Goal: Find contact information: Obtain details needed to contact an individual or organization

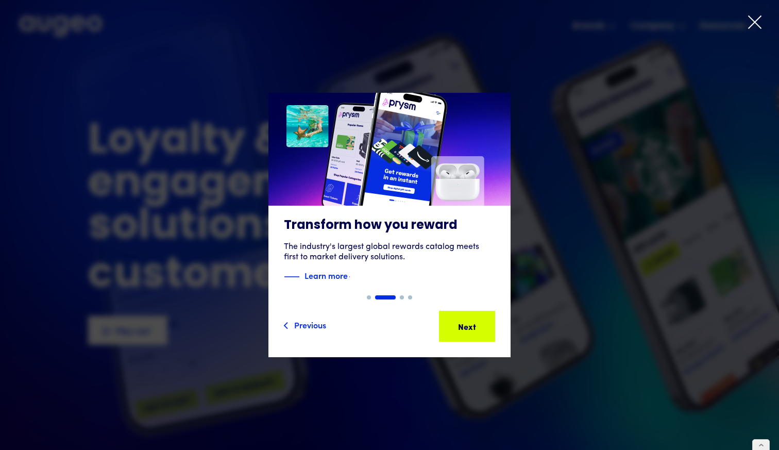
click at [758, 21] on icon at bounding box center [754, 21] width 15 height 15
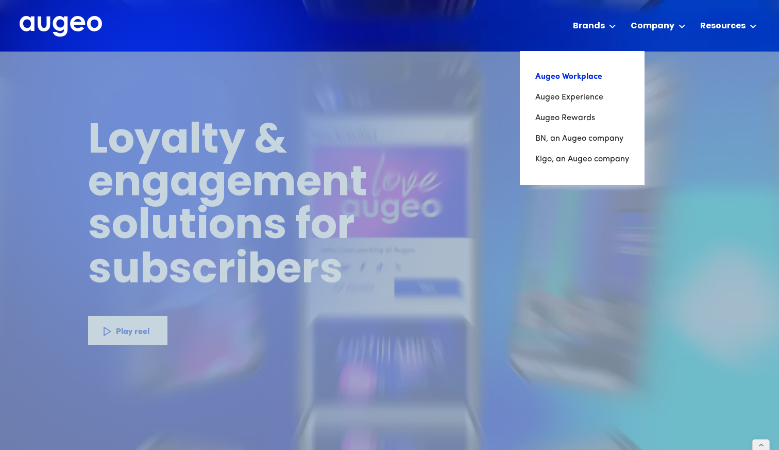
click at [570, 78] on link "Augeo Workplace" at bounding box center [582, 76] width 94 height 21
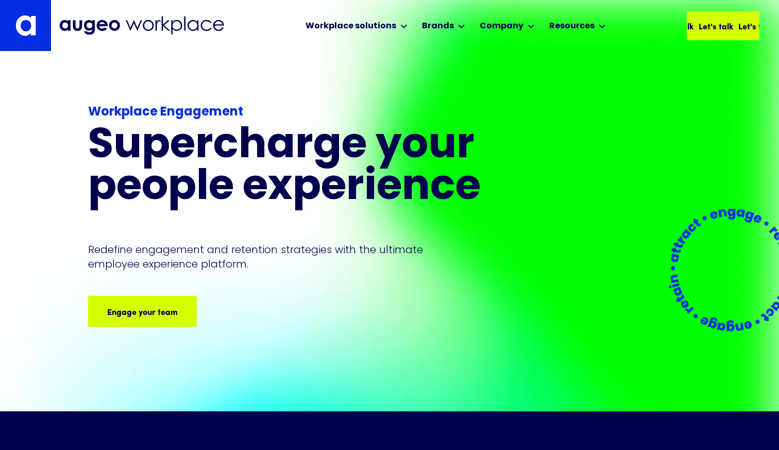
click at [719, 29] on div "Let's talk" at bounding box center [712, 26] width 35 height 12
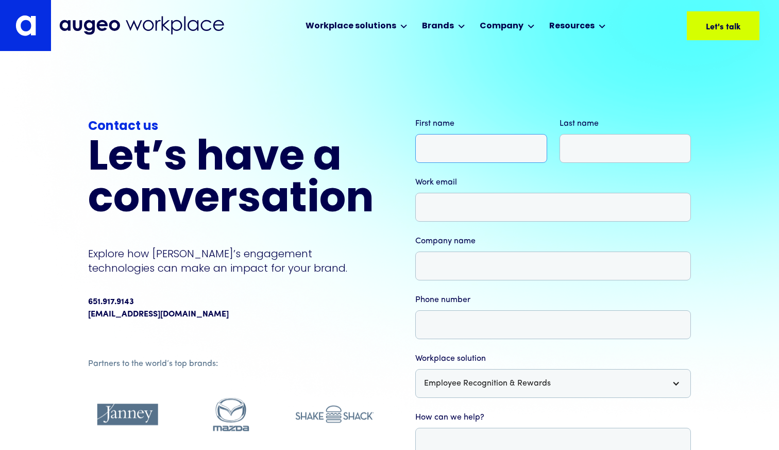
click at [452, 152] on input "First name" at bounding box center [481, 148] width 132 height 29
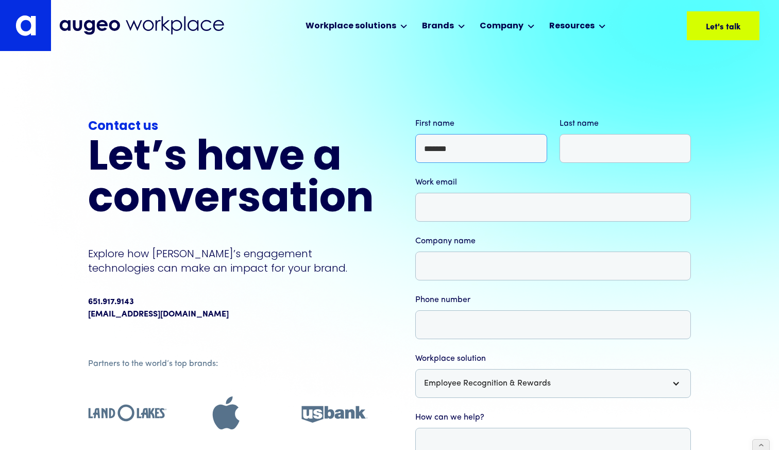
type input "*******"
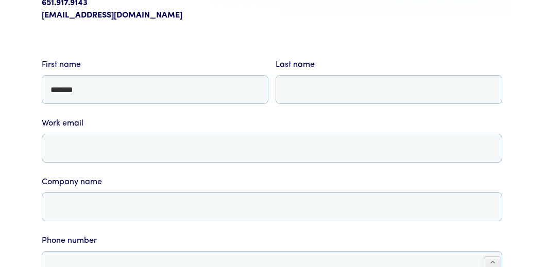
scroll to position [228, 0]
